Goal: Contribute content: Contribute content

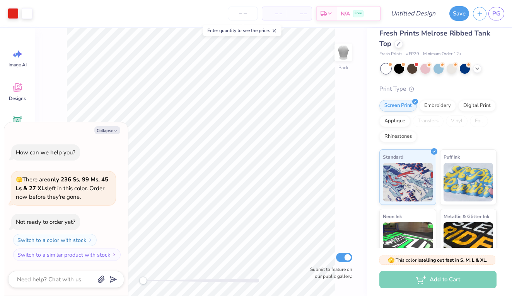
scroll to position [1, 0]
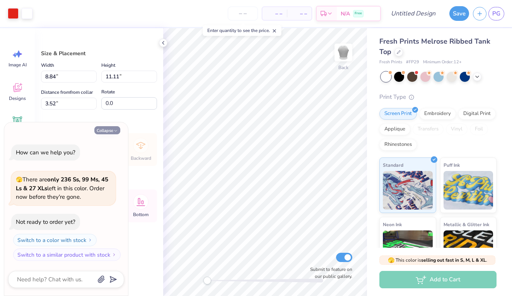
click at [107, 133] on button "Collapse" at bounding box center [107, 130] width 26 height 8
type textarea "x"
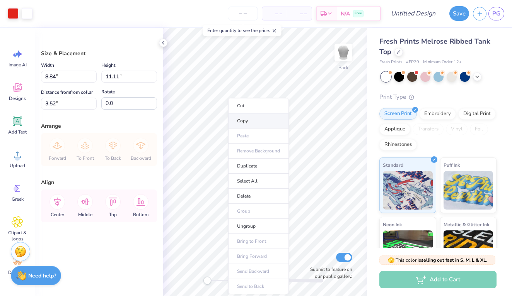
click at [241, 126] on li "Copy" at bounding box center [258, 121] width 61 height 15
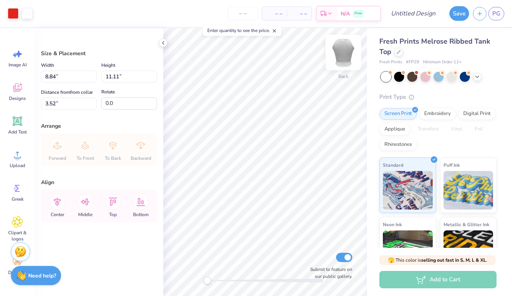
click at [351, 53] on img at bounding box center [343, 52] width 31 height 31
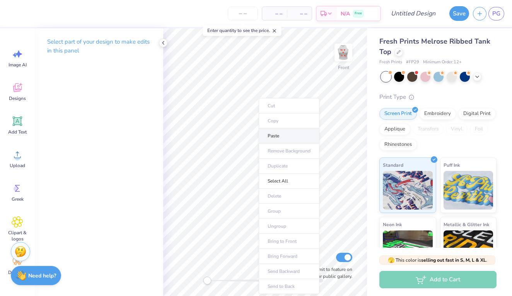
click at [281, 138] on li "Paste" at bounding box center [289, 136] width 61 height 15
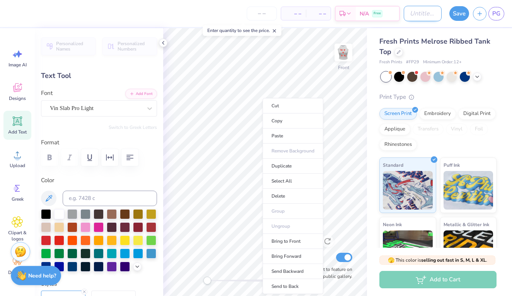
click at [424, 19] on input "Design Title" at bounding box center [422, 13] width 38 height 15
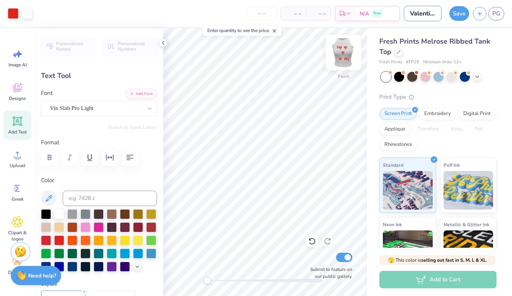
type input "Valentines day"
type input "1.33"
type input "0.92"
type input "2.95"
type textarea "19"
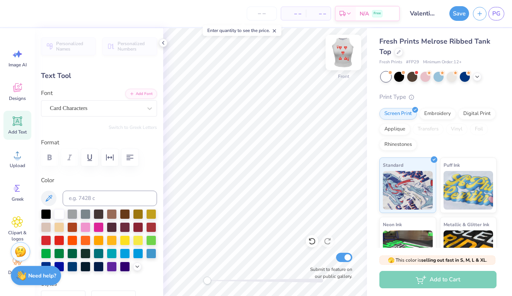
type input "1.36"
type input "0.90"
type input "11.74"
type textarea "12"
type input "1.06"
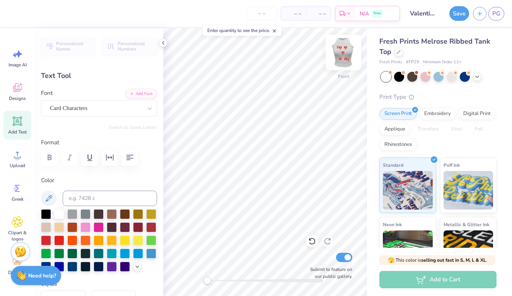
type input "0.78"
type input "7.96"
type textarea "Ф"
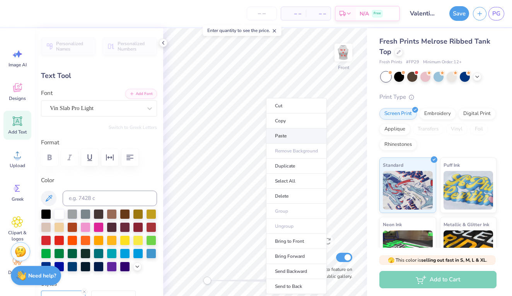
click at [282, 136] on li "Paste" at bounding box center [296, 136] width 61 height 15
click at [280, 135] on li "Paste" at bounding box center [292, 136] width 61 height 15
click at [285, 133] on li "Paste" at bounding box center [292, 136] width 61 height 15
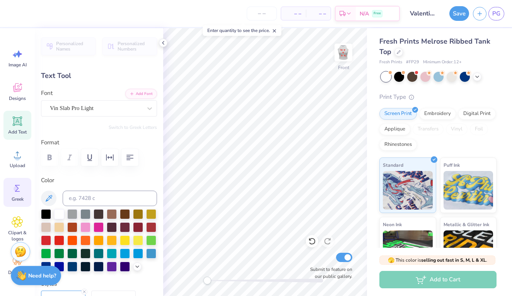
click at [21, 203] on div "Greek" at bounding box center [17, 192] width 28 height 29
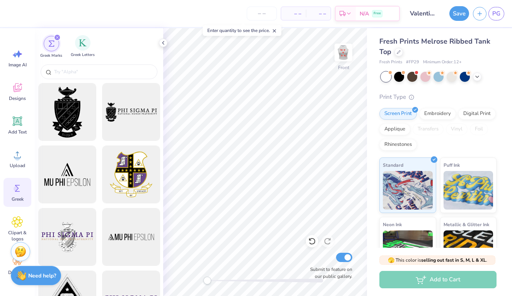
click at [91, 49] on div "Greek Letters" at bounding box center [83, 46] width 24 height 23
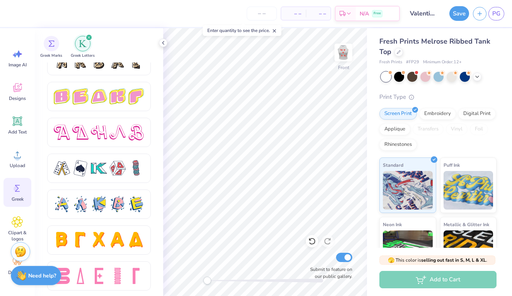
scroll to position [1310, 0]
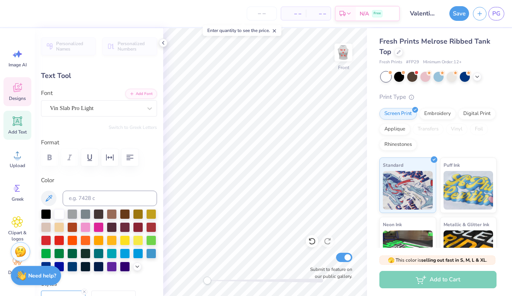
click at [22, 92] on icon at bounding box center [18, 88] width 12 height 12
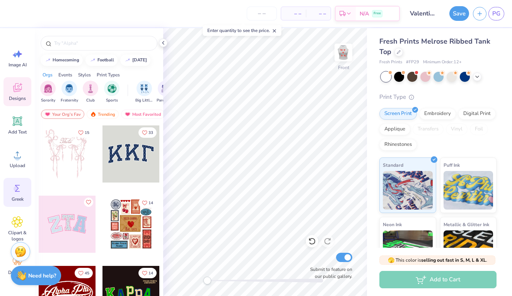
click at [14, 193] on icon at bounding box center [18, 189] width 12 height 12
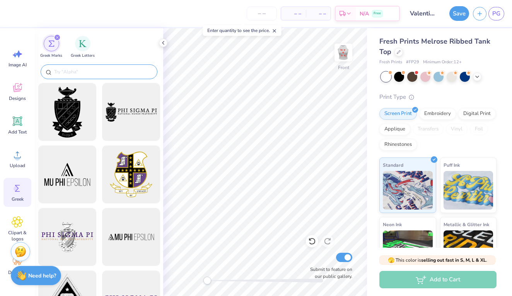
click at [78, 69] on input "text" at bounding box center [102, 72] width 99 height 8
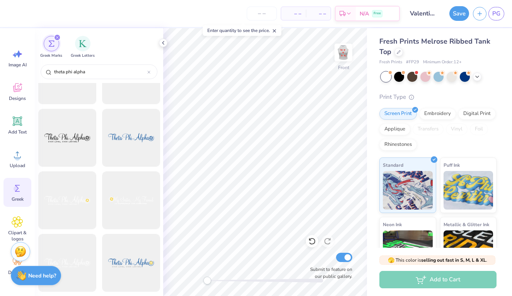
scroll to position [475, 0]
type input "theta phi alpha"
click at [85, 46] on img "filter for Greek Letters" at bounding box center [83, 43] width 8 height 8
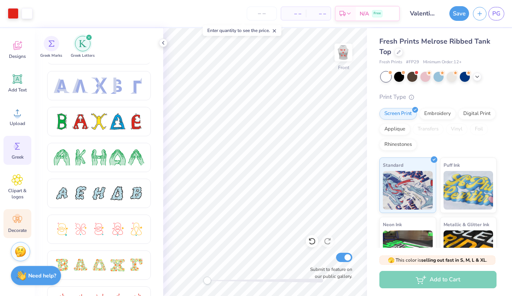
scroll to position [42, 0]
click at [17, 61] on div "Designs" at bounding box center [17, 49] width 28 height 29
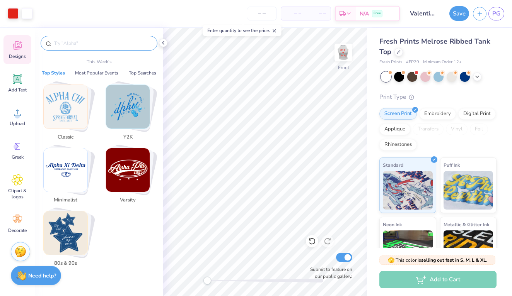
click at [82, 45] on input "text" at bounding box center [102, 43] width 99 height 8
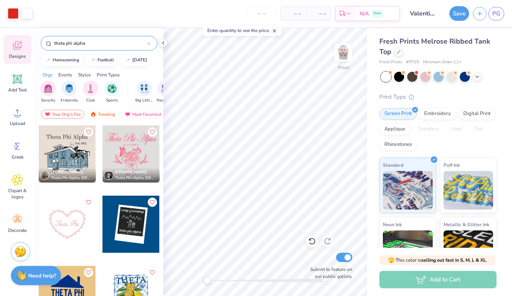
type input "theta phi alpha"
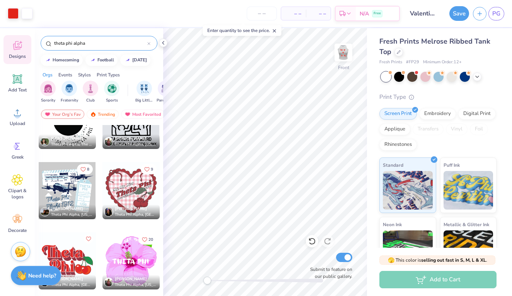
scroll to position [1019, 0]
click at [11, 154] on div "Greek" at bounding box center [17, 150] width 28 height 29
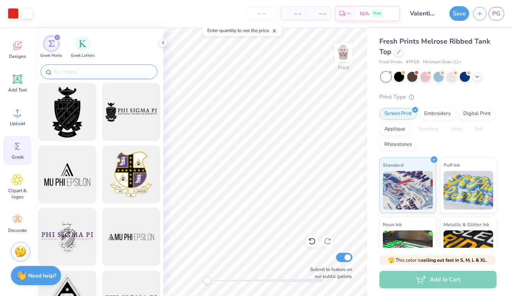
click at [87, 71] on input "text" at bounding box center [102, 72] width 99 height 8
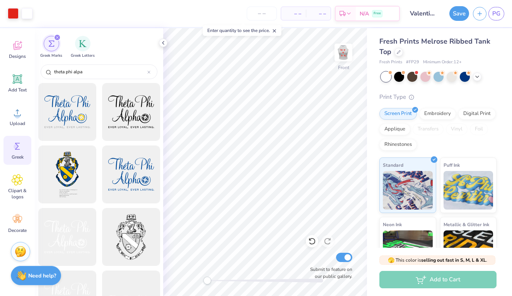
scroll to position [0, 0]
type input "theta phi alpa"
click at [85, 46] on img "filter for Greek Letters" at bounding box center [83, 43] width 8 height 8
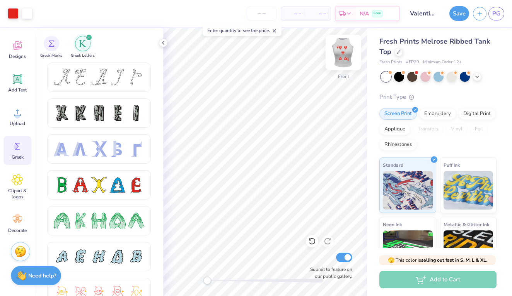
click at [340, 63] on img at bounding box center [343, 52] width 31 height 31
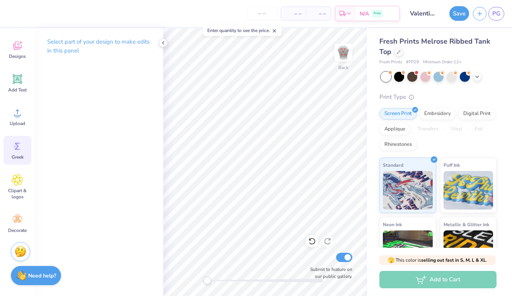
click at [19, 148] on icon at bounding box center [18, 147] width 12 height 12
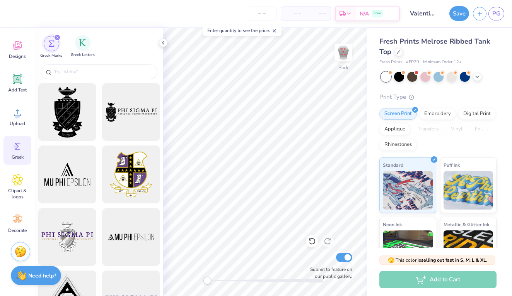
click at [77, 49] on div "Greek Letters" at bounding box center [83, 46] width 24 height 23
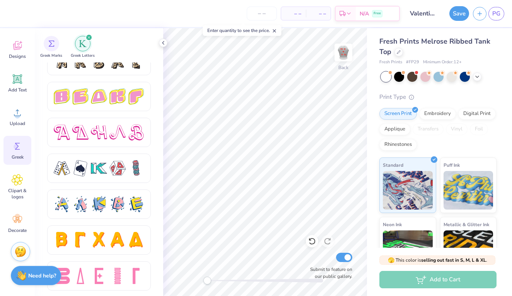
scroll to position [1310, 0]
click at [84, 168] on div at bounding box center [80, 168] width 16 height 16
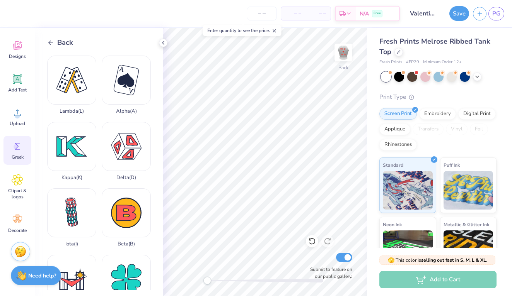
scroll to position [0, 0]
click at [16, 189] on span "Clipart & logos" at bounding box center [18, 194] width 26 height 12
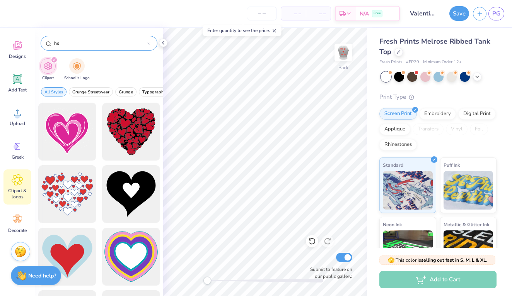
type input "h"
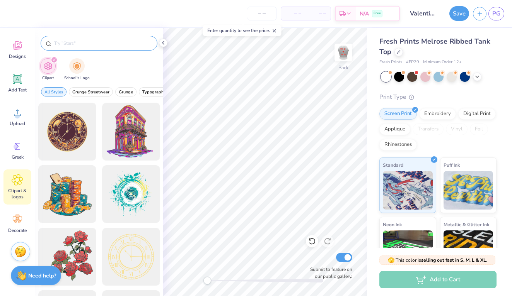
type input "h"
type input "card hearts"
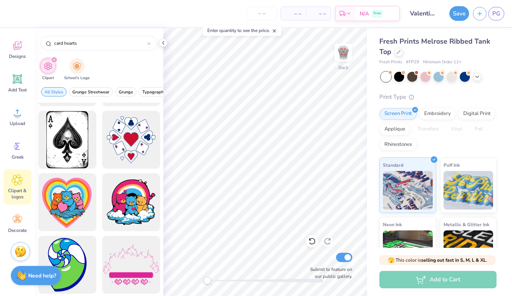
scroll to position [51, 0]
